Goal: Complete application form: Complete application form

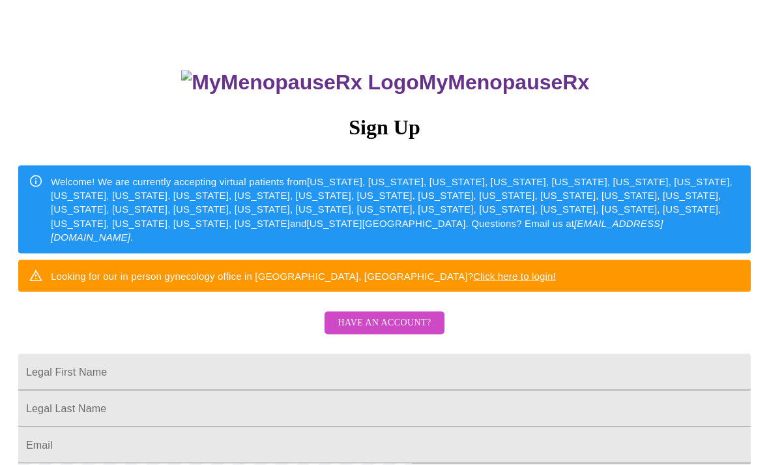
click at [402, 331] on span "Have an account?" at bounding box center [384, 323] width 93 height 16
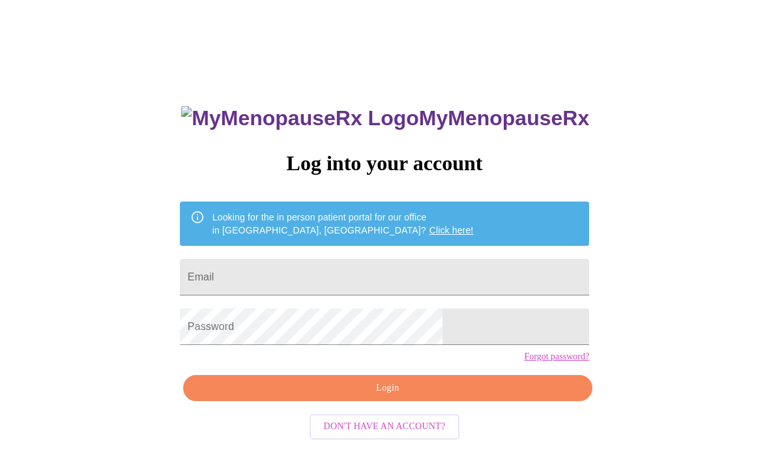
click at [472, 275] on input "Email" at bounding box center [384, 277] width 409 height 36
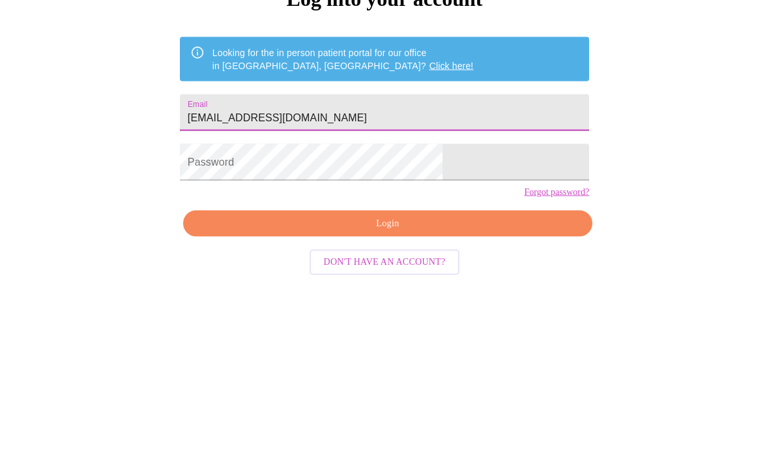
type input "[EMAIL_ADDRESS][DOMAIN_NAME]"
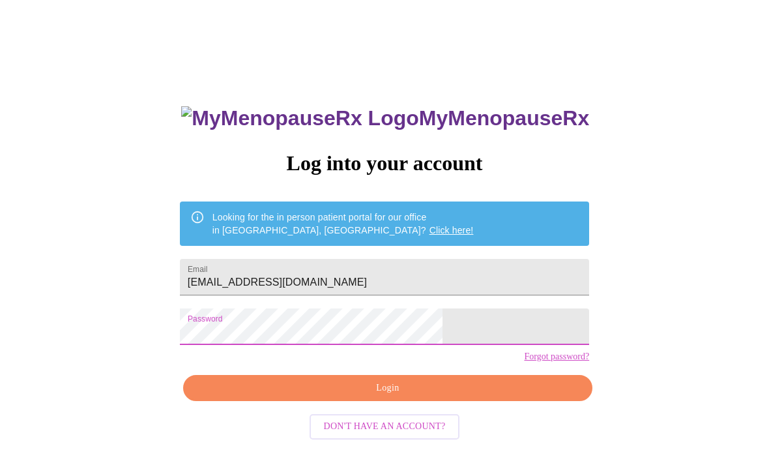
click at [459, 396] on span "Login" at bounding box center [387, 388] width 379 height 16
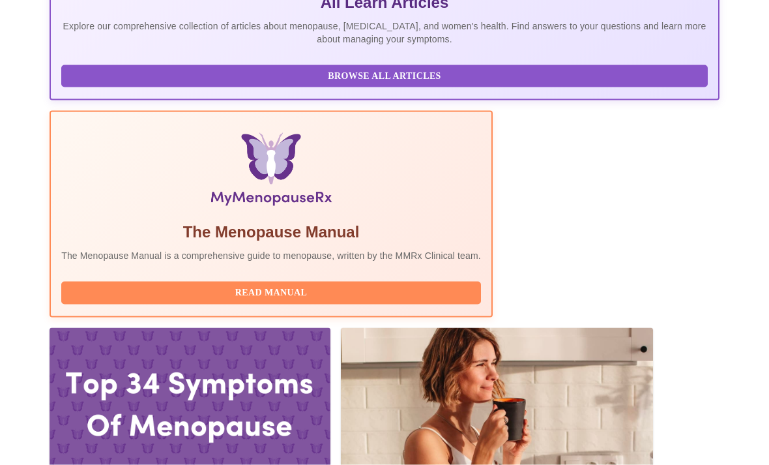
scroll to position [339, 0]
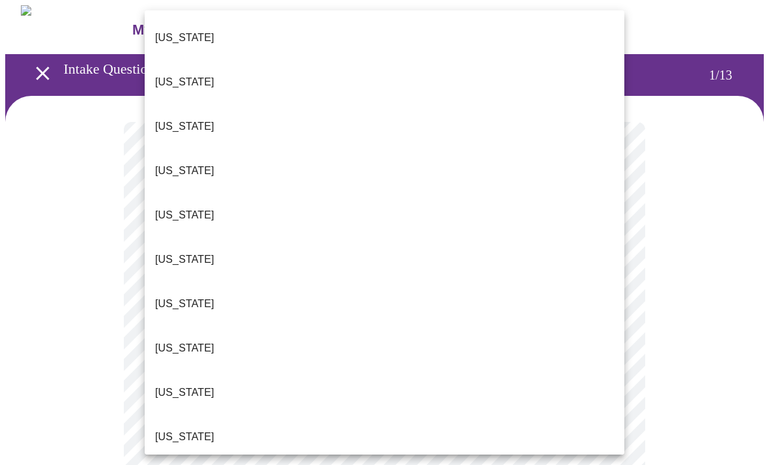
click at [184, 252] on p "[US_STATE]" at bounding box center [184, 260] width 59 height 16
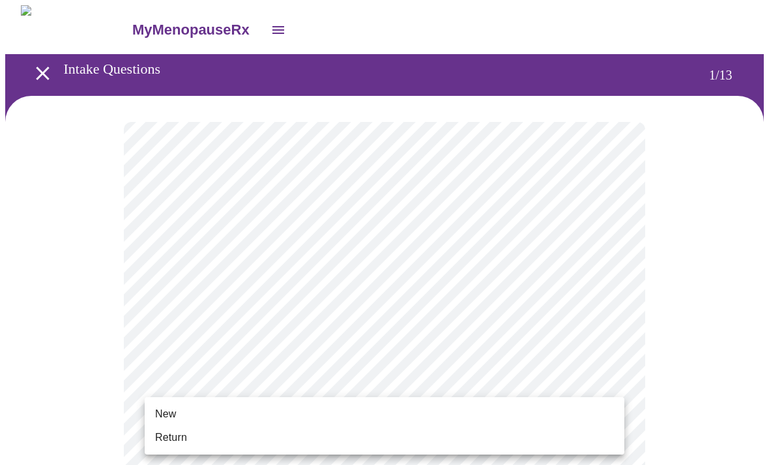
click at [182, 432] on span "Return" at bounding box center [171, 437] width 32 height 16
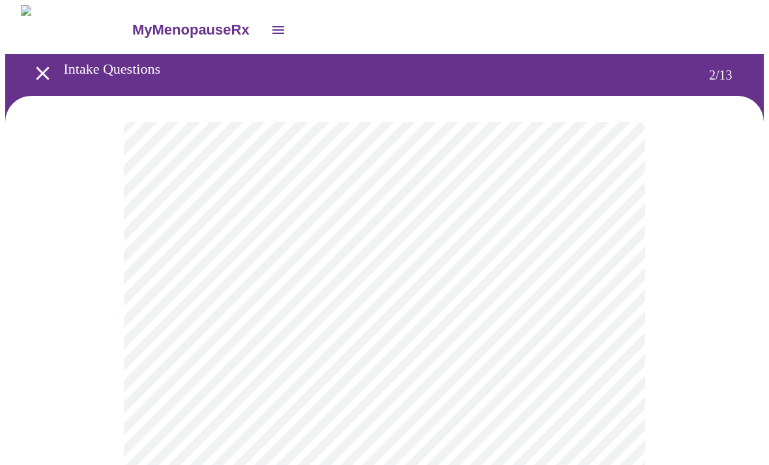
click at [603, 264] on body "MyMenopauseRx Intake Questions 2 / 13" at bounding box center [384, 395] width 758 height 781
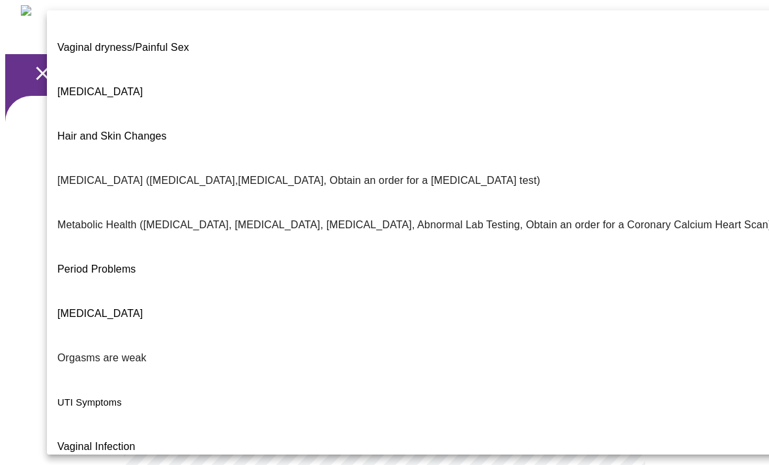
scroll to position [210, 0]
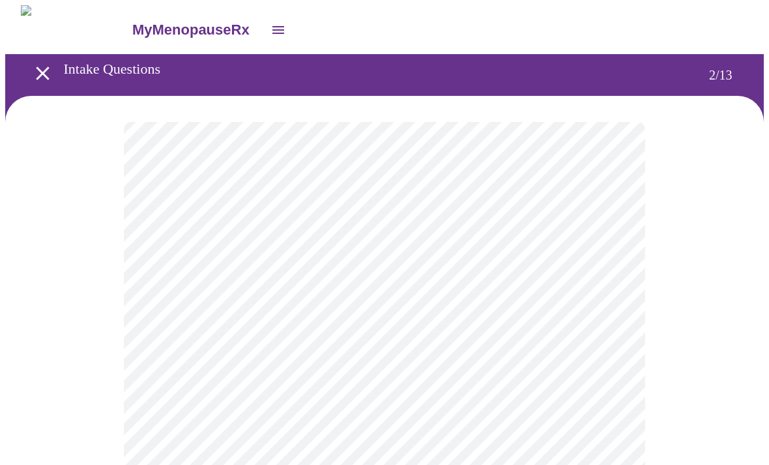
click at [576, 402] on body "MyMenopauseRx Intake Questions 2 / 13" at bounding box center [384, 392] width 758 height 774
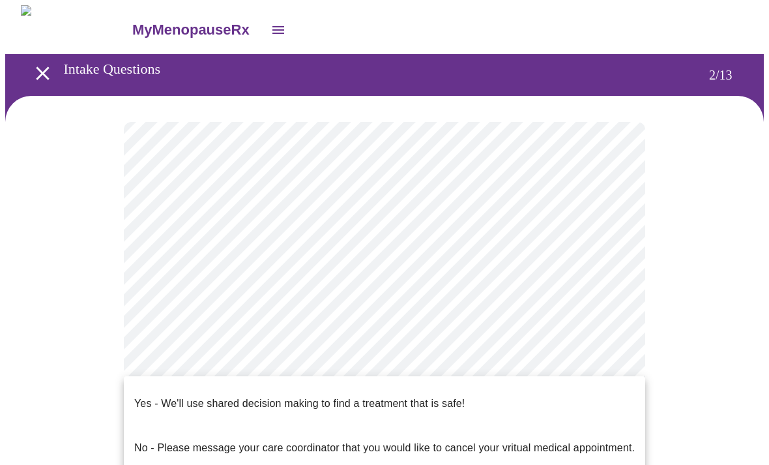
click at [395, 395] on p "Yes - We'll use shared decision making to find a treatment that is safe!" at bounding box center [299, 403] width 330 height 16
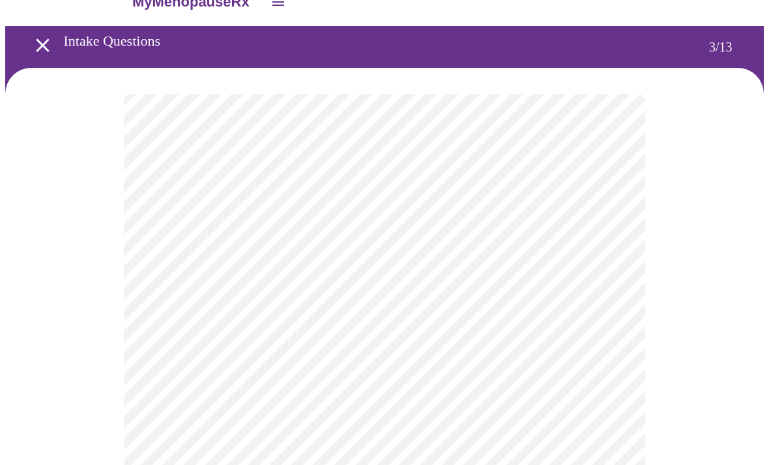
scroll to position [31, 0]
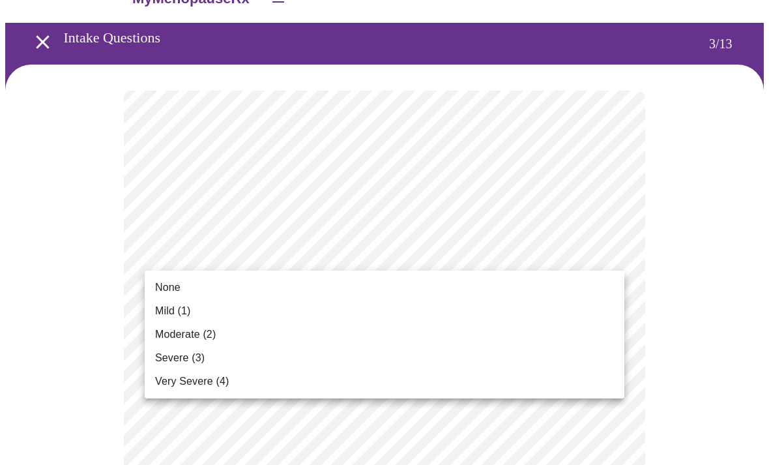
click at [171, 285] on span "None" at bounding box center [167, 288] width 25 height 16
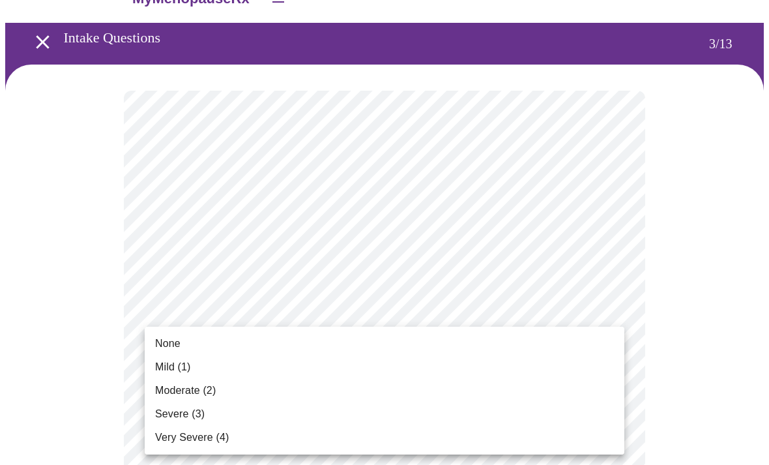
click at [177, 332] on li "None" at bounding box center [385, 343] width 480 height 23
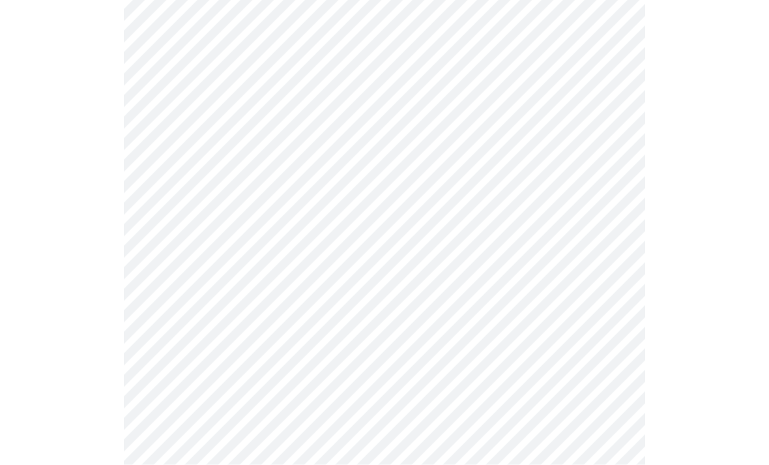
scroll to position [158, 0]
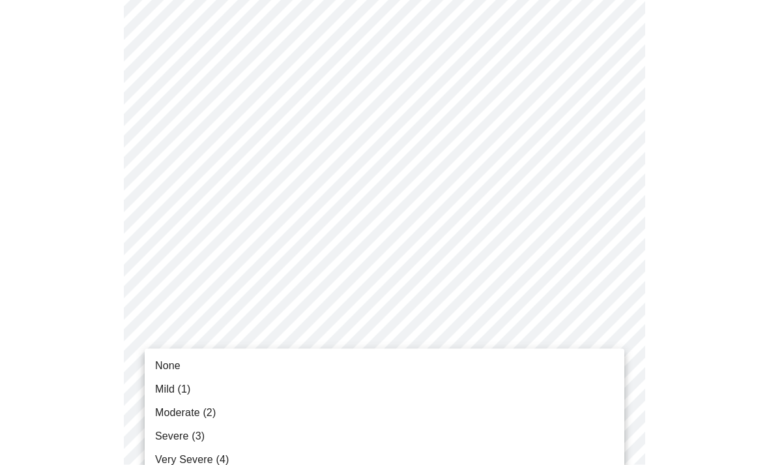
scroll to position [159, 0]
click at [176, 390] on span "Mild (1)" at bounding box center [173, 389] width 36 height 16
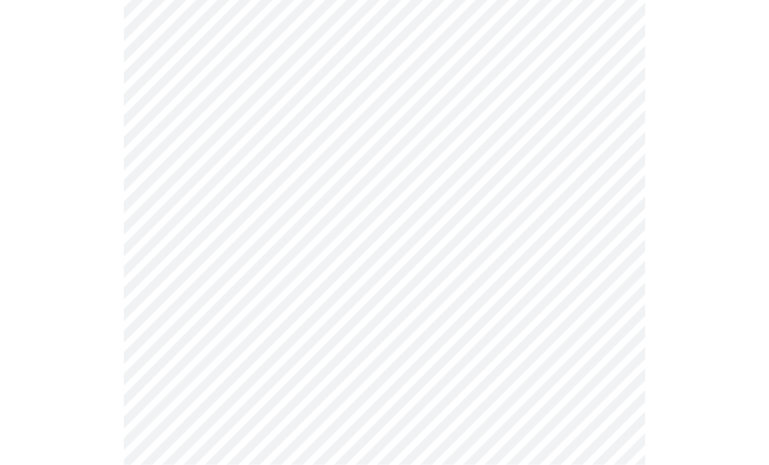
scroll to position [244, 0]
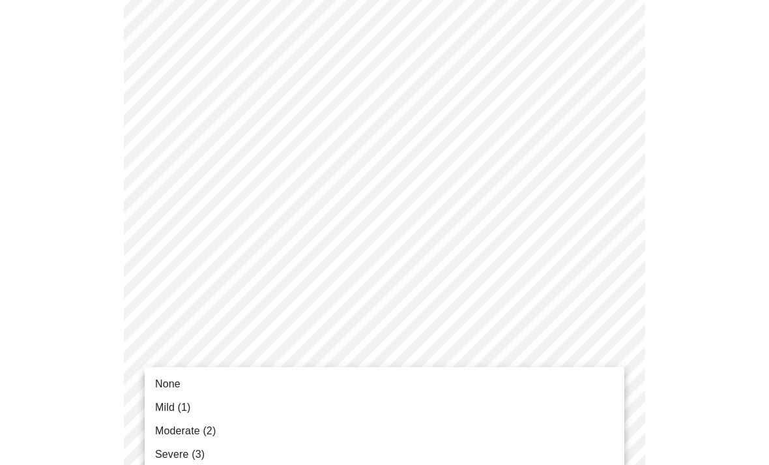
click at [177, 401] on span "Mild (1)" at bounding box center [173, 407] width 36 height 16
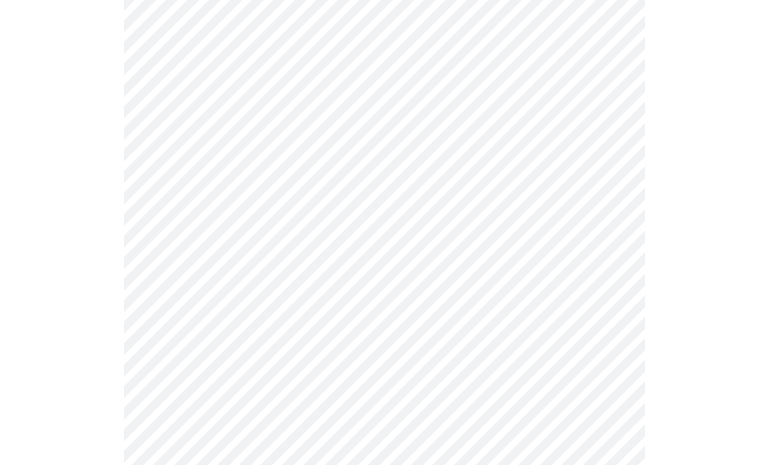
scroll to position [359, 0]
click at [470, 323] on body "MyMenopauseRx Intake Questions 3 / 13" at bounding box center [384, 474] width 758 height 1656
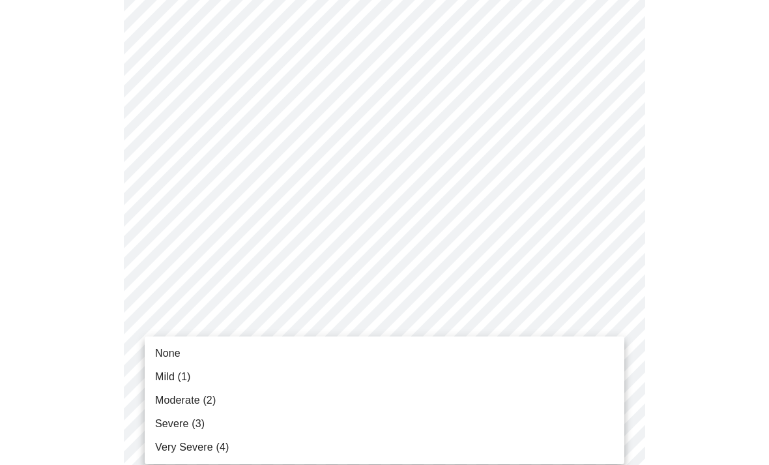
click at [175, 374] on span "Mild (1)" at bounding box center [173, 377] width 36 height 16
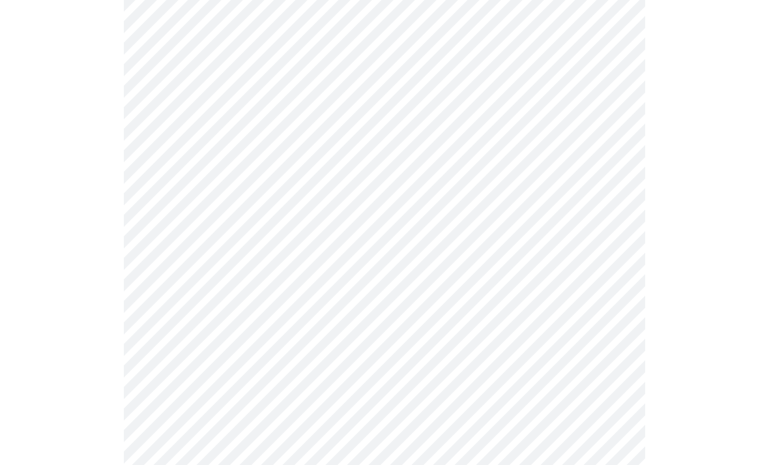
click at [382, 406] on body "MyMenopauseRx Intake Questions 3 / 13" at bounding box center [384, 465] width 758 height 1638
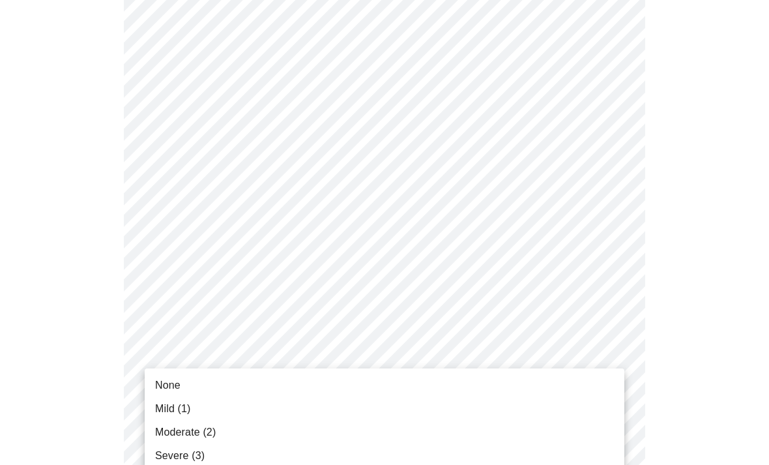
click at [179, 406] on span "Mild (1)" at bounding box center [173, 409] width 36 height 16
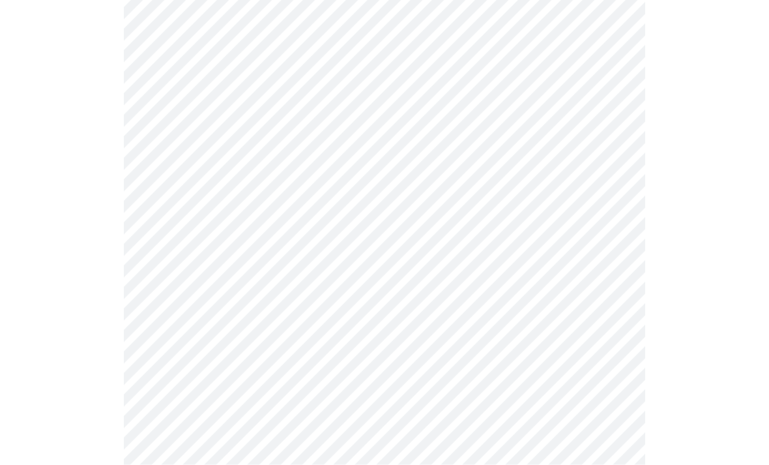
scroll to position [502, 0]
click at [321, 362] on body "MyMenopauseRx Intake Questions 3 / 13" at bounding box center [384, 313] width 758 height 1620
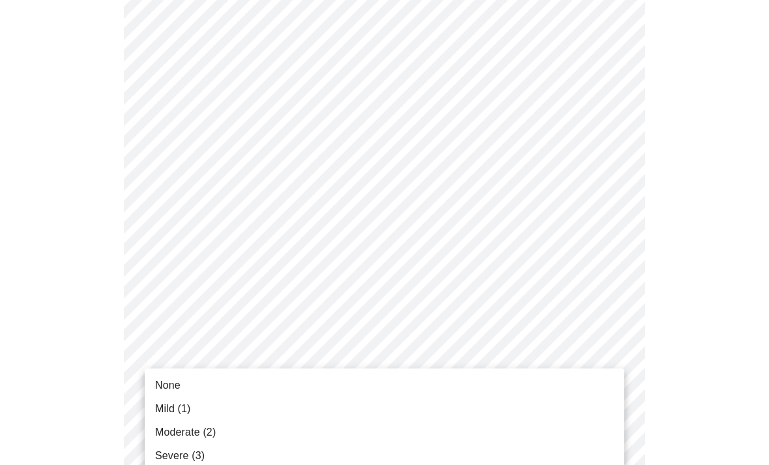
click at [206, 435] on span "Moderate (2)" at bounding box center [185, 432] width 61 height 16
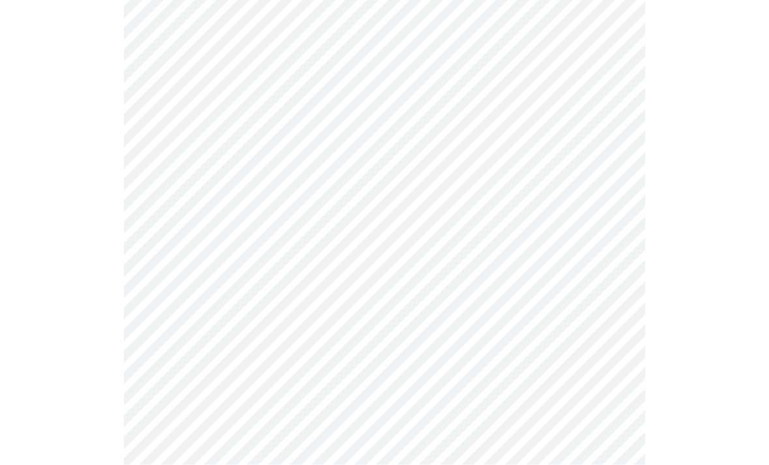
scroll to position [588, 0]
click at [376, 380] on body "MyMenopauseRx Intake Questions 3 / 13" at bounding box center [384, 218] width 758 height 1603
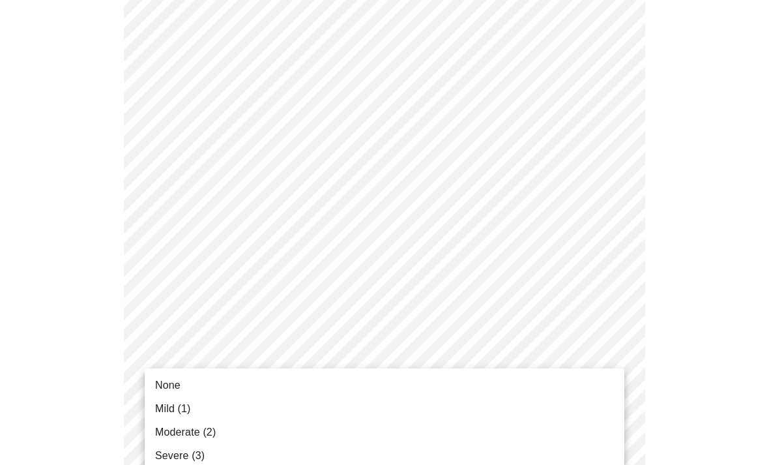
click at [206, 431] on span "Moderate (2)" at bounding box center [185, 432] width 61 height 16
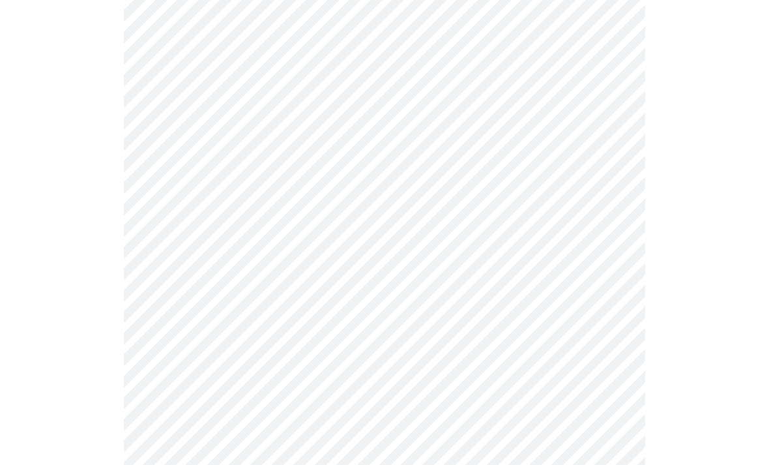
scroll to position [726, 0]
click at [400, 346] on body "MyMenopauseRx Intake Questions 3 / 13" at bounding box center [384, 71] width 758 height 1585
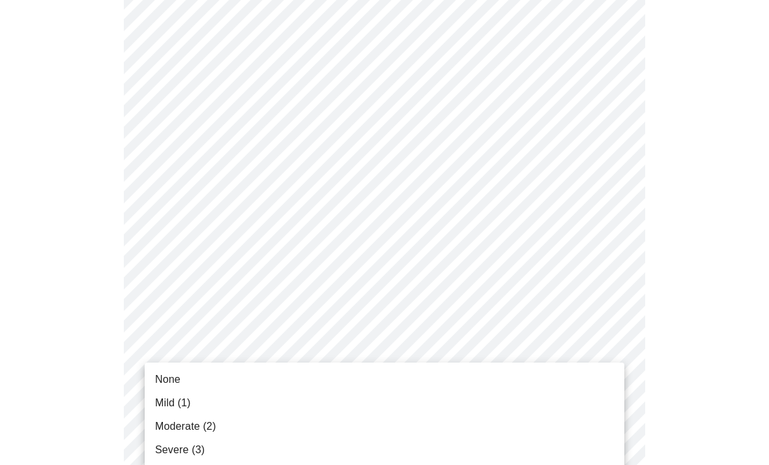
click at [177, 374] on span "None" at bounding box center [167, 379] width 25 height 16
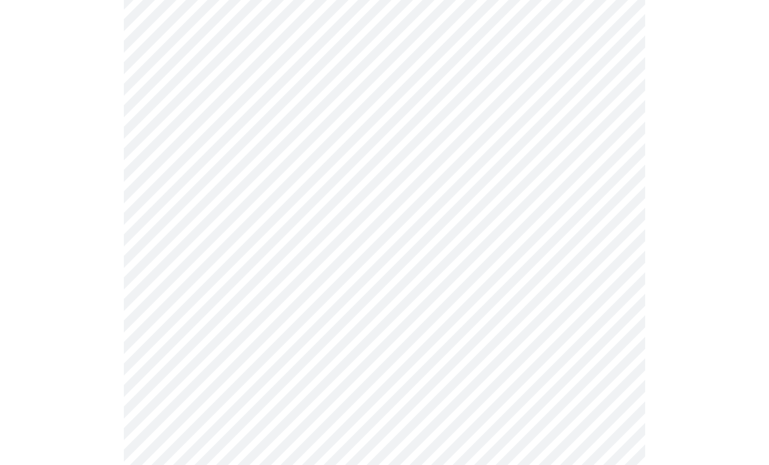
click at [362, 442] on body "MyMenopauseRx Intake Questions 3 / 13" at bounding box center [384, 63] width 758 height 1568
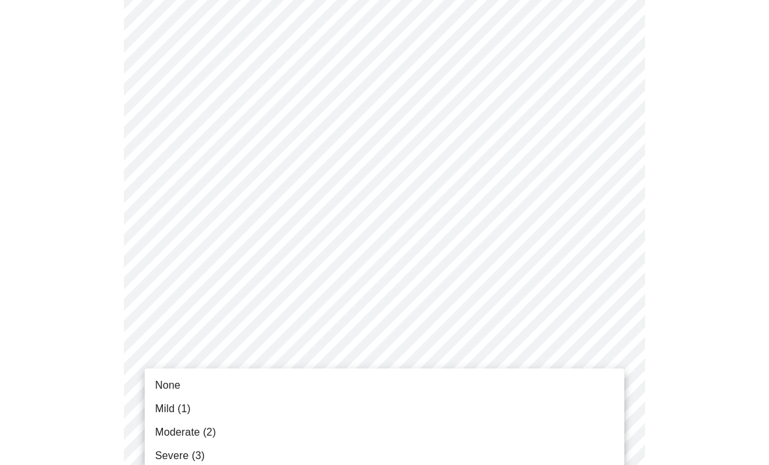
click at [181, 412] on span "Mild (1)" at bounding box center [173, 409] width 36 height 16
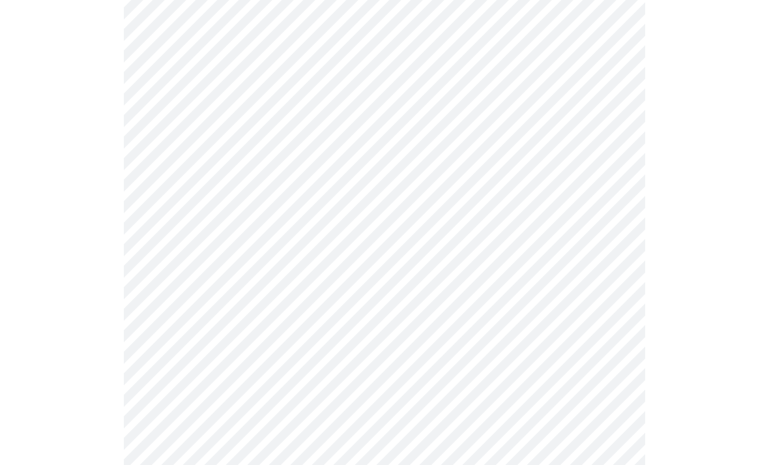
scroll to position [894, 0]
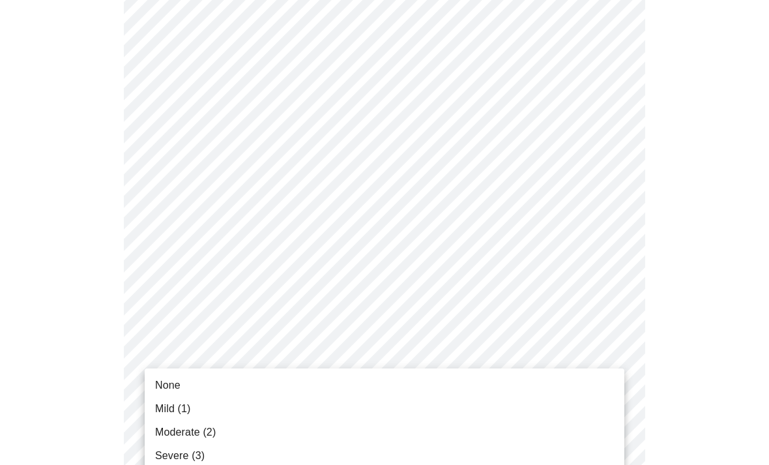
click at [177, 412] on span "Mild (1)" at bounding box center [173, 409] width 36 height 16
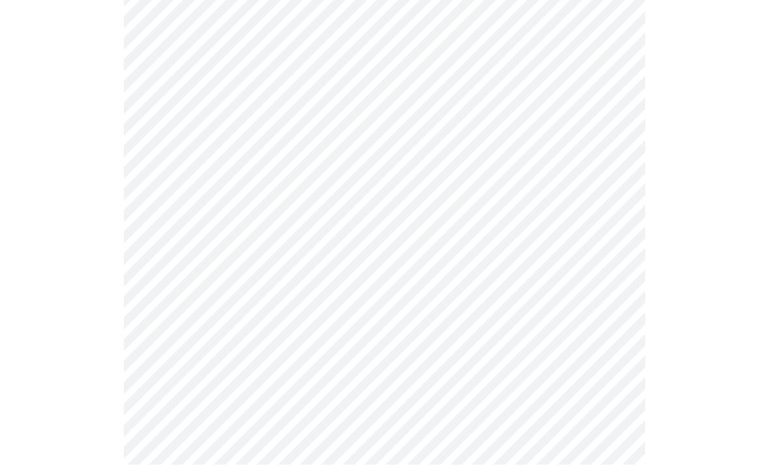
scroll to position [449, 0]
click at [476, 332] on body "MyMenopauseRx Intake Questions 4 / 13" at bounding box center [384, 197] width 758 height 1283
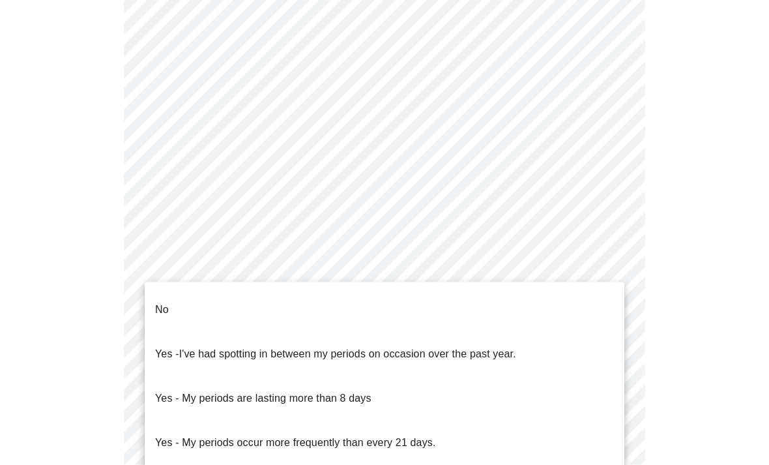
scroll to position [508, 0]
click at [156, 302] on p "No" at bounding box center [162, 310] width 14 height 16
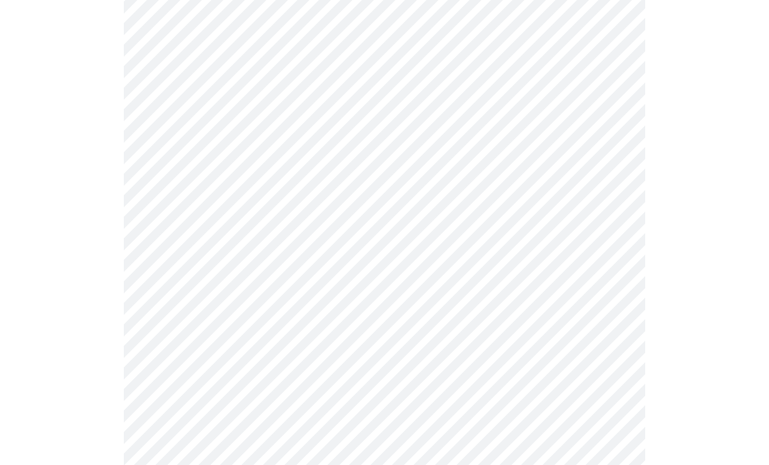
click at [482, 384] on body "MyMenopauseRx Intake Questions 4 / 13" at bounding box center [384, 136] width 758 height 1276
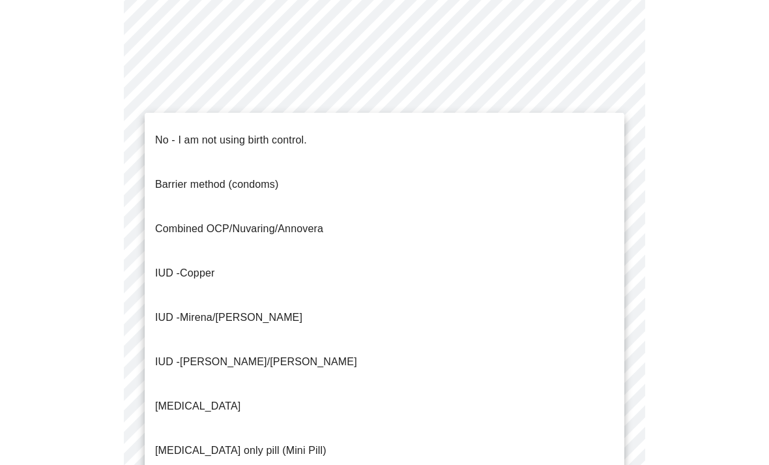
click at [268, 132] on p "No - I am not using birth control." at bounding box center [231, 140] width 152 height 16
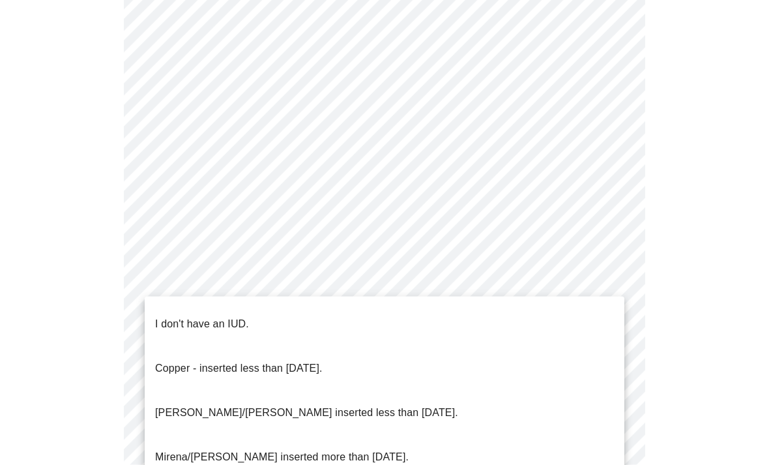
scroll to position [706, 0]
click at [220, 316] on p "I don't have an IUD." at bounding box center [202, 324] width 94 height 16
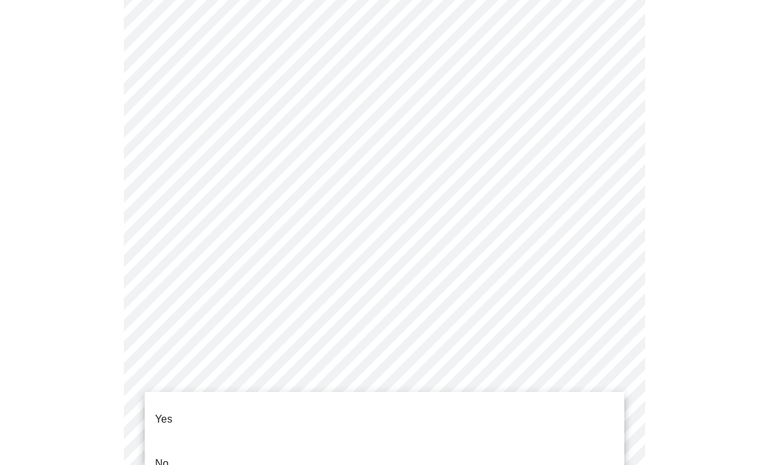
click at [173, 414] on li "Yes" at bounding box center [385, 419] width 480 height 44
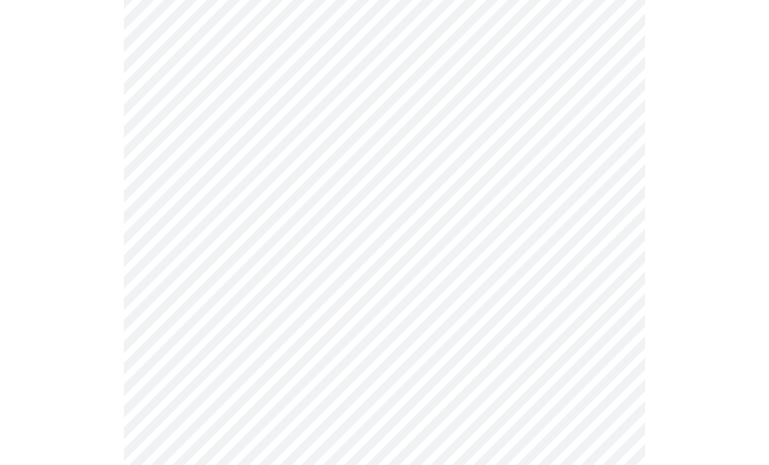
scroll to position [3312, 0]
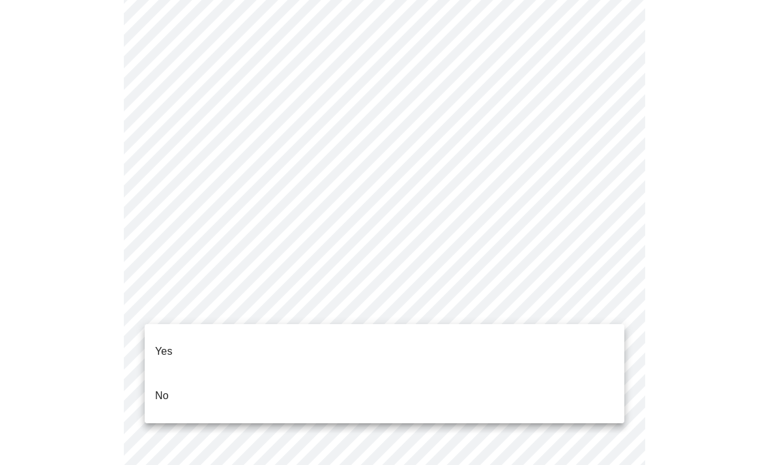
click at [167, 388] on p "No" at bounding box center [162, 396] width 14 height 16
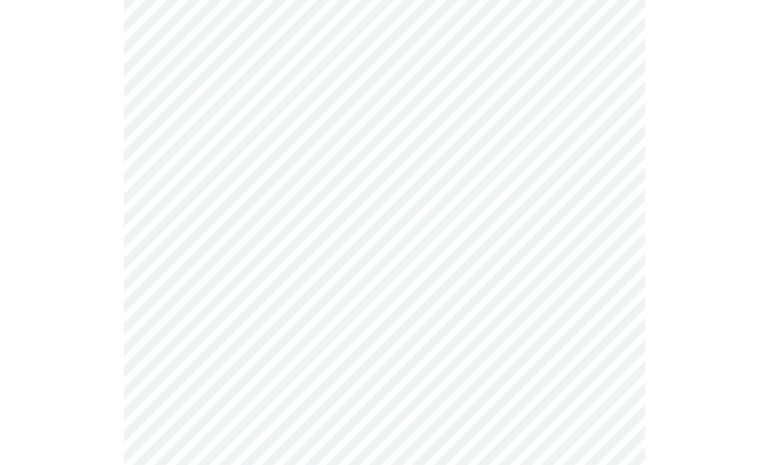
scroll to position [0, 0]
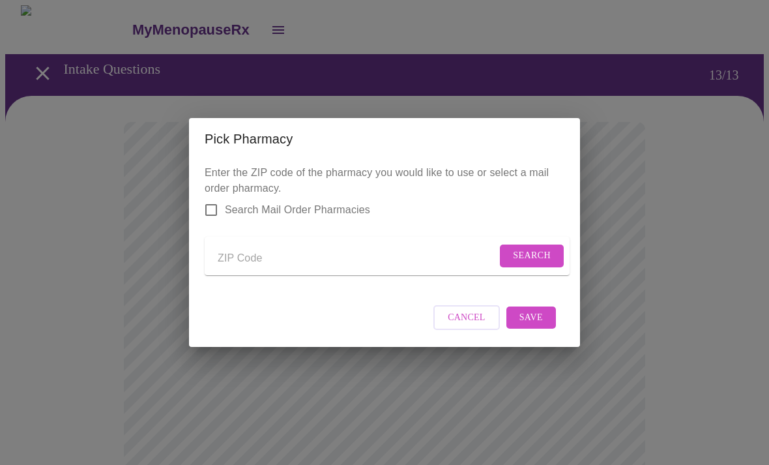
click at [217, 199] on input "Search Mail Order Pharmacies" at bounding box center [210, 209] width 27 height 27
checkbox input "true"
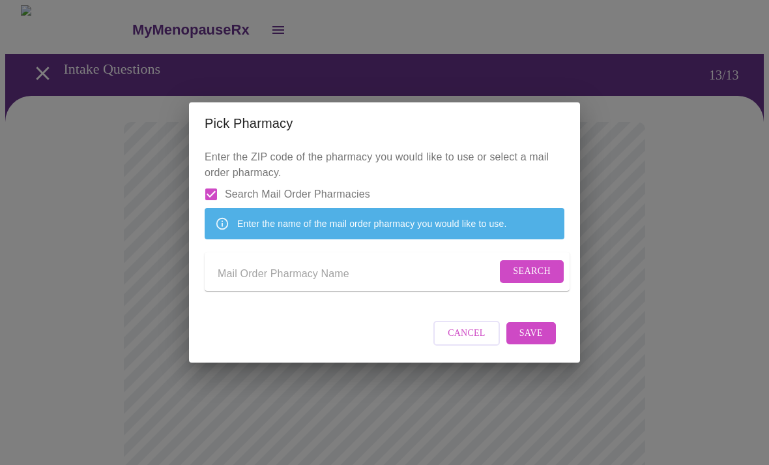
click at [387, 274] on input "Send a message to your care team" at bounding box center [357, 273] width 279 height 21
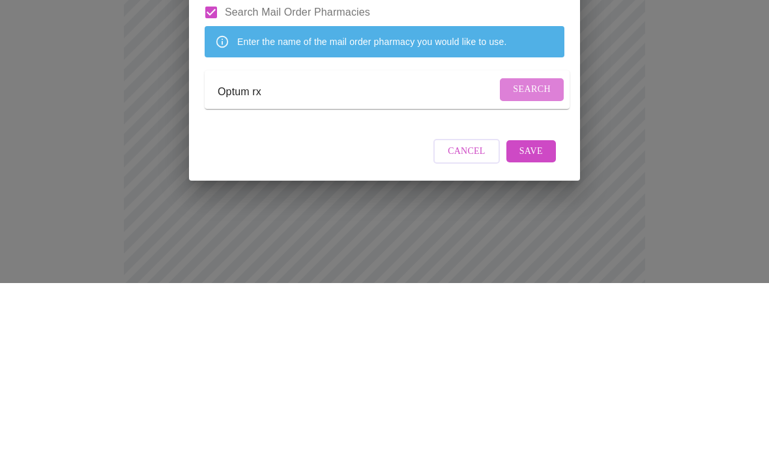
type input "Optum rx"
click at [539, 263] on span "Search" at bounding box center [532, 271] width 38 height 16
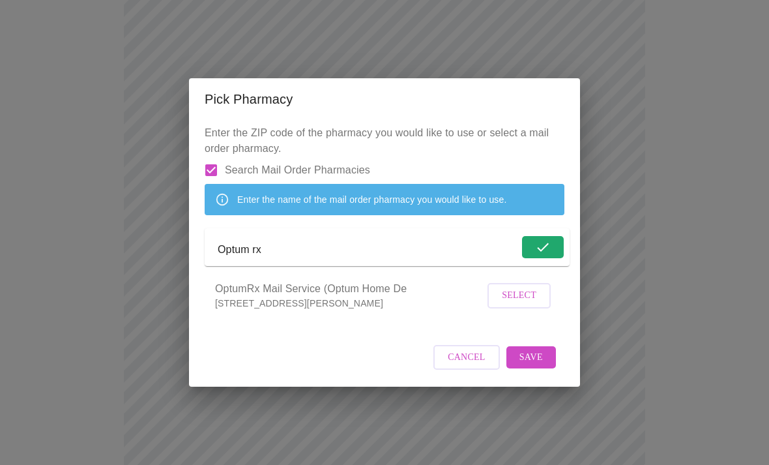
click at [518, 304] on span "Select" at bounding box center [519, 295] width 35 height 16
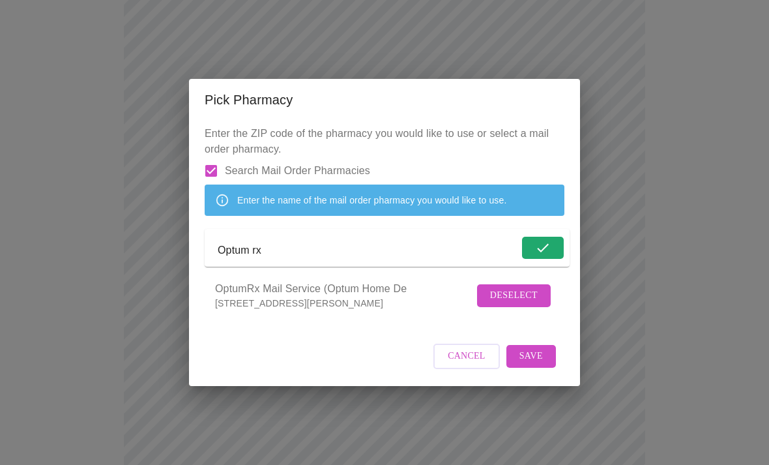
click at [536, 364] on span "Save" at bounding box center [530, 356] width 23 height 16
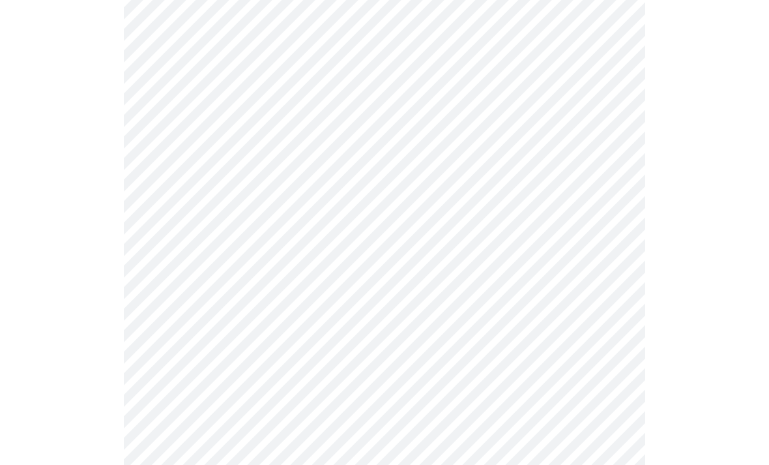
scroll to position [784, 0]
